Goal: Navigation & Orientation: Find specific page/section

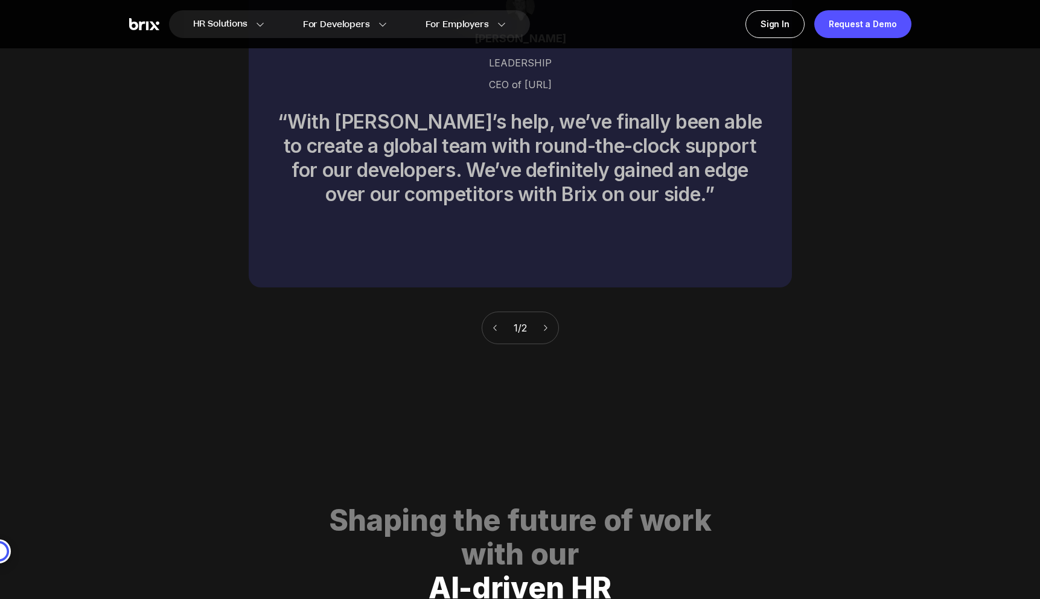
scroll to position [5586, 0]
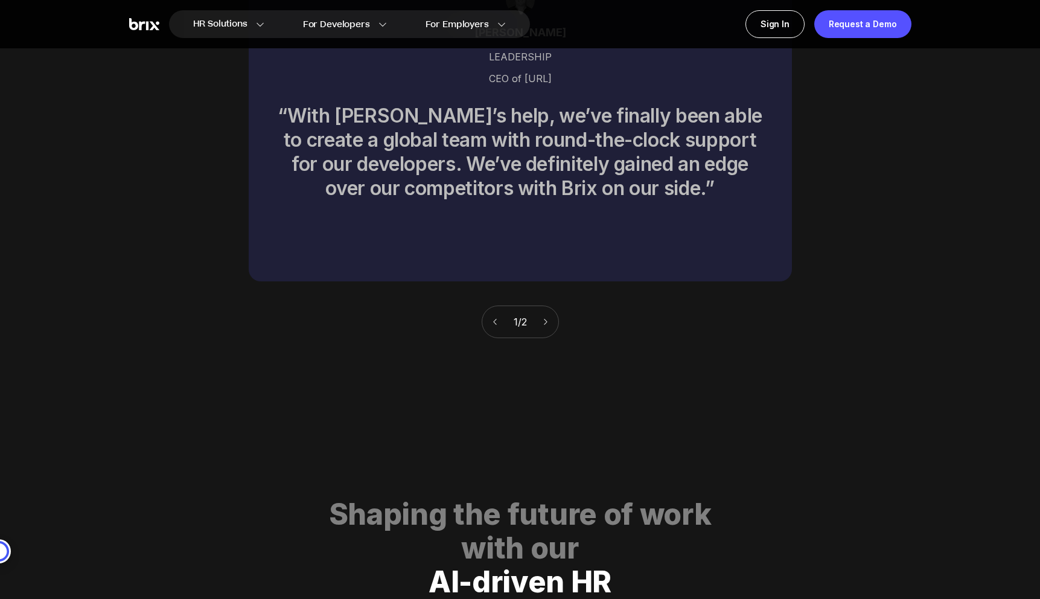
click at [549, 318] on icon at bounding box center [546, 322] width 8 height 8
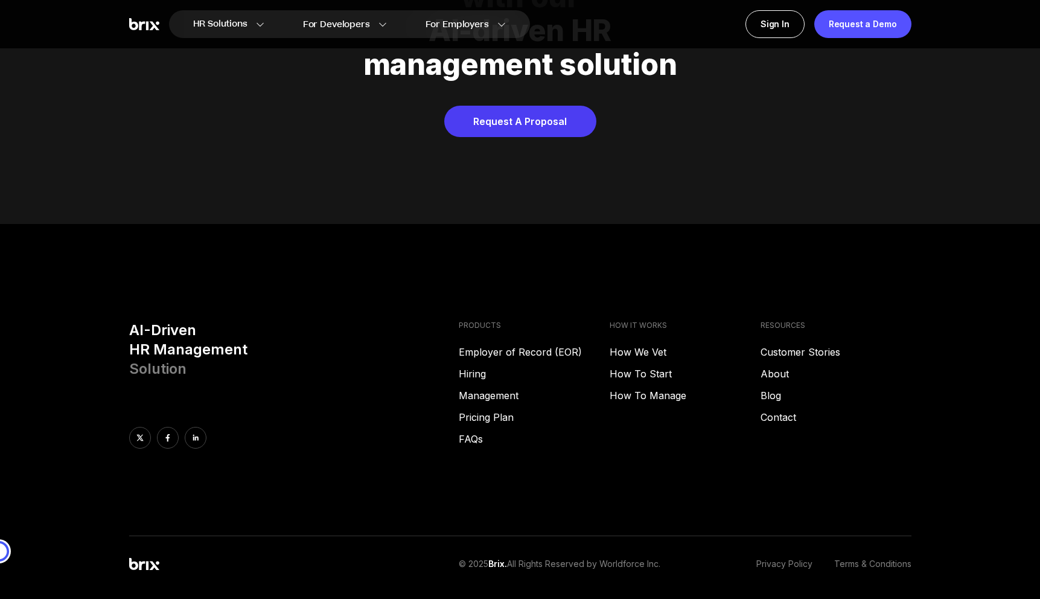
scroll to position [6165, 0]
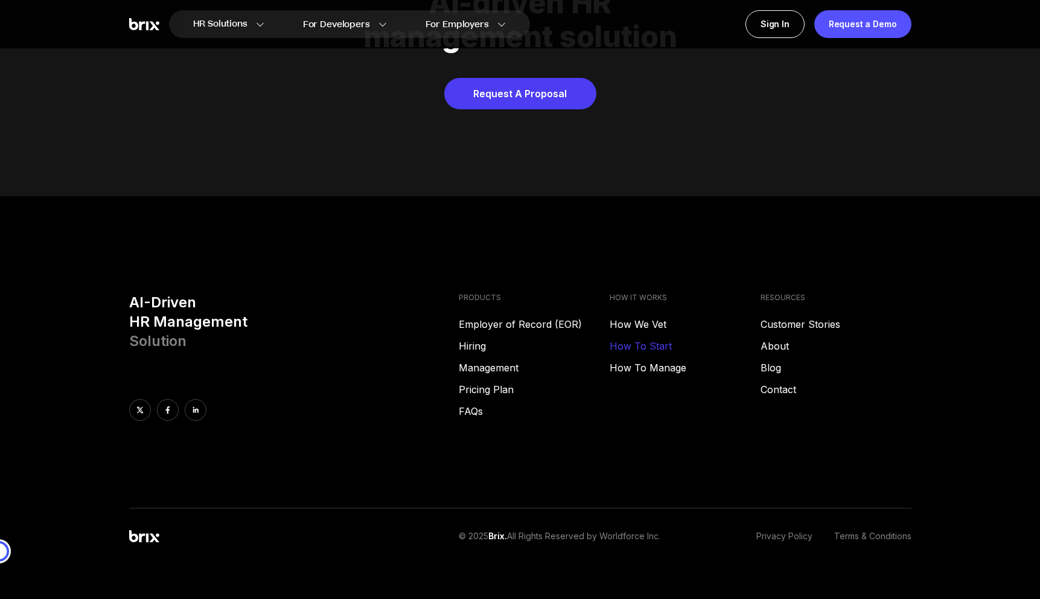
click at [650, 339] on link "How To Start" at bounding box center [685, 346] width 151 height 14
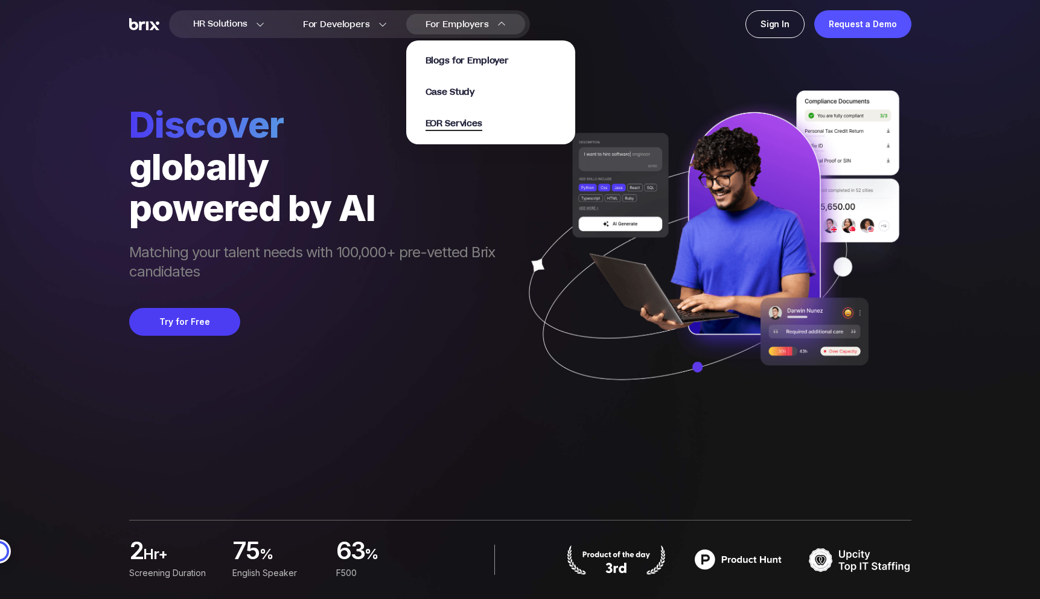
click at [470, 121] on span "EOR Services" at bounding box center [454, 124] width 57 height 14
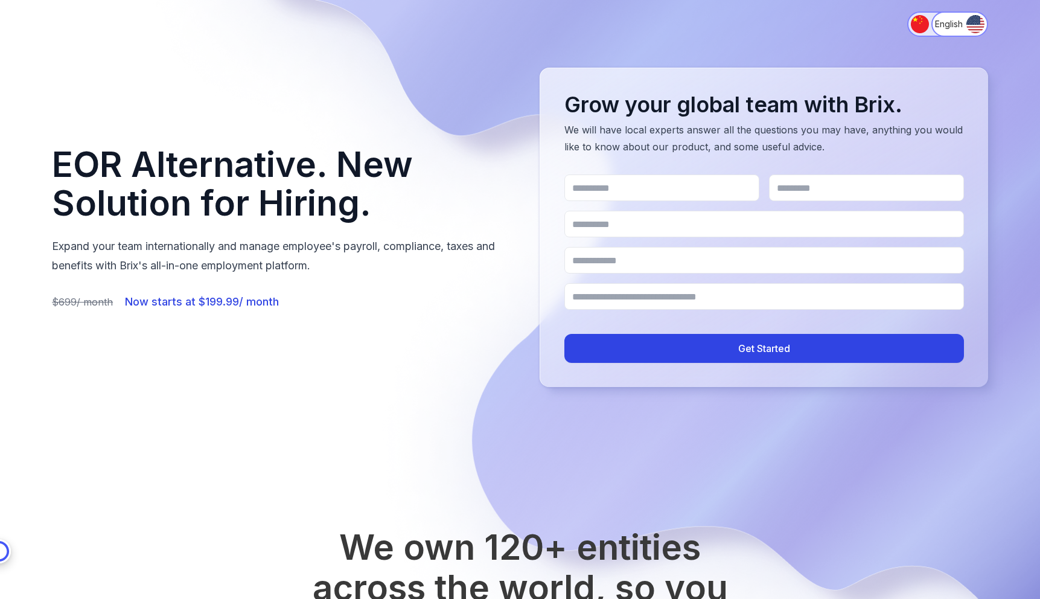
click at [913, 23] on img "Switch to 简体中文" at bounding box center [920, 24] width 18 height 18
